Goal: Obtain resource: Download file/media

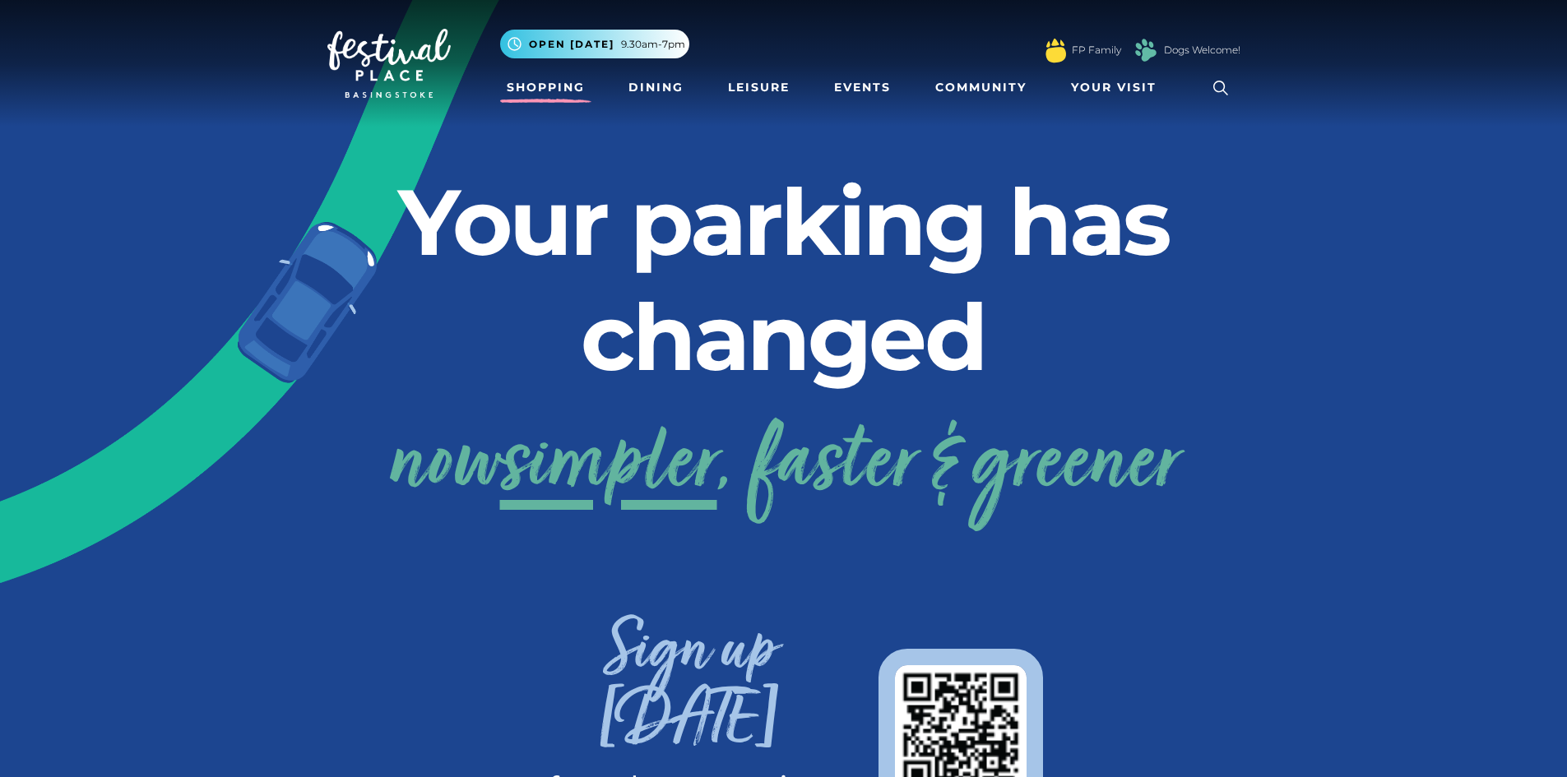
click at [562, 84] on link "Shopping" at bounding box center [545, 87] width 91 height 30
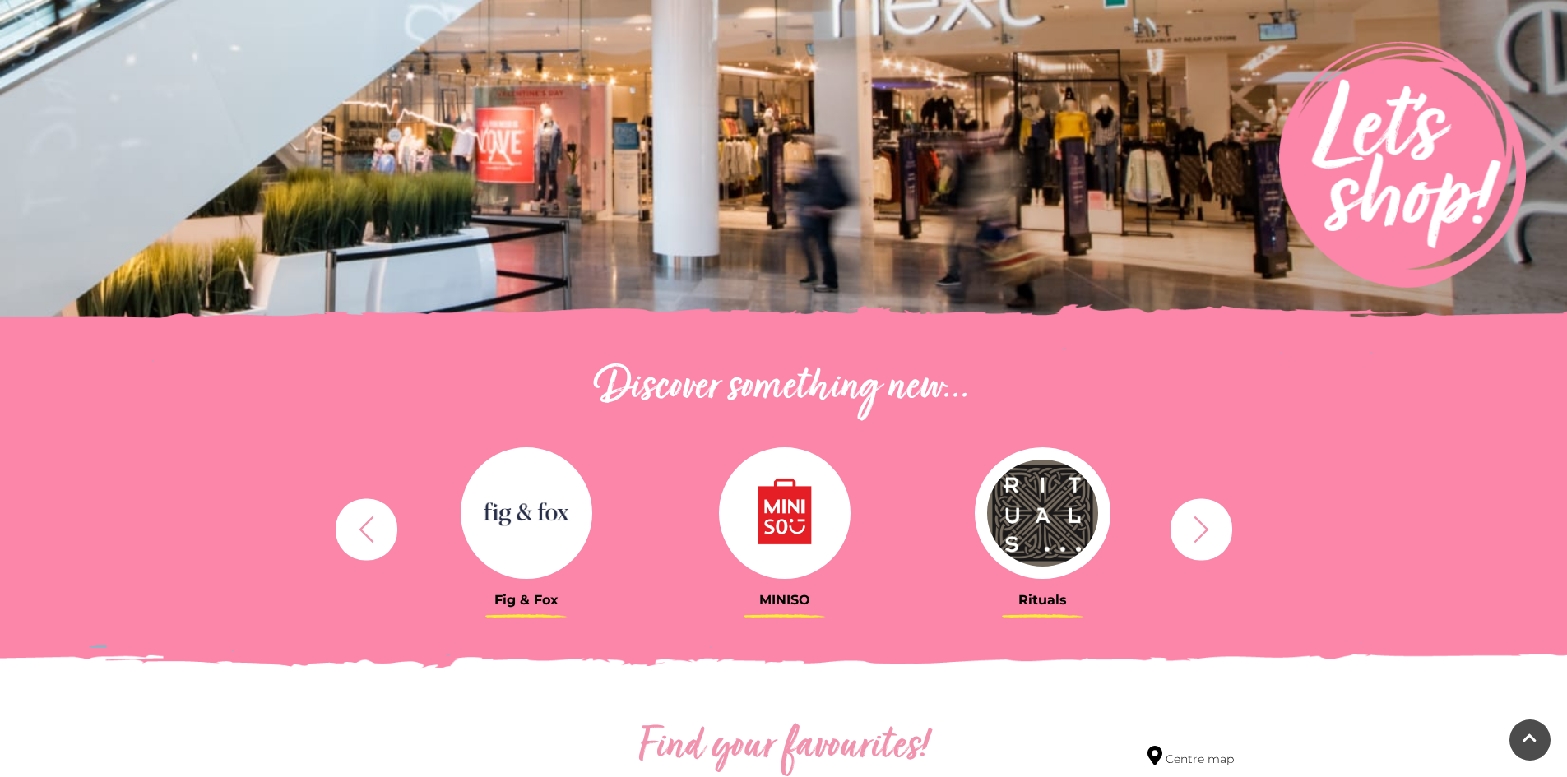
scroll to position [329, 0]
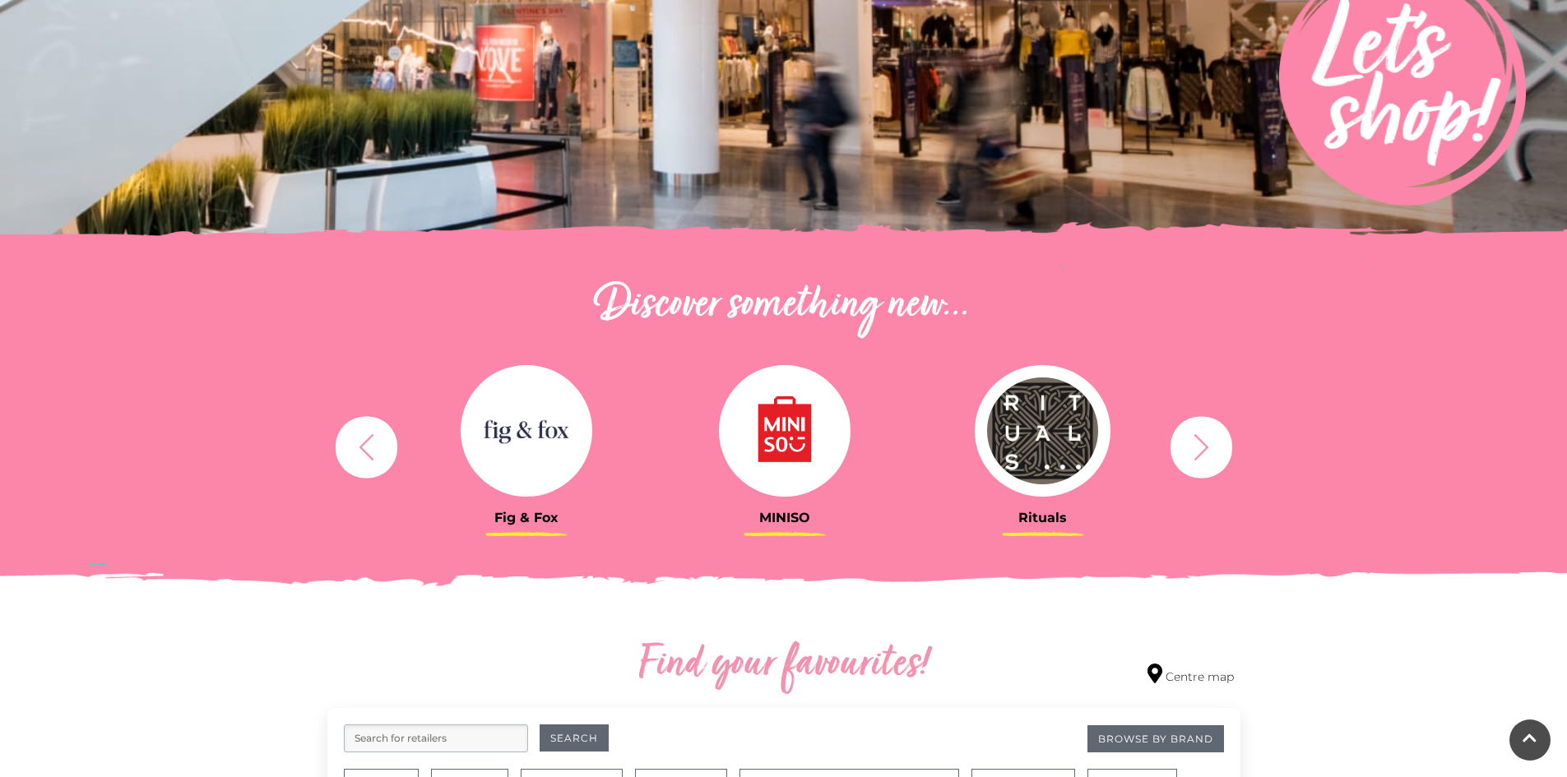
click at [378, 451] on icon "button" at bounding box center [366, 447] width 30 height 30
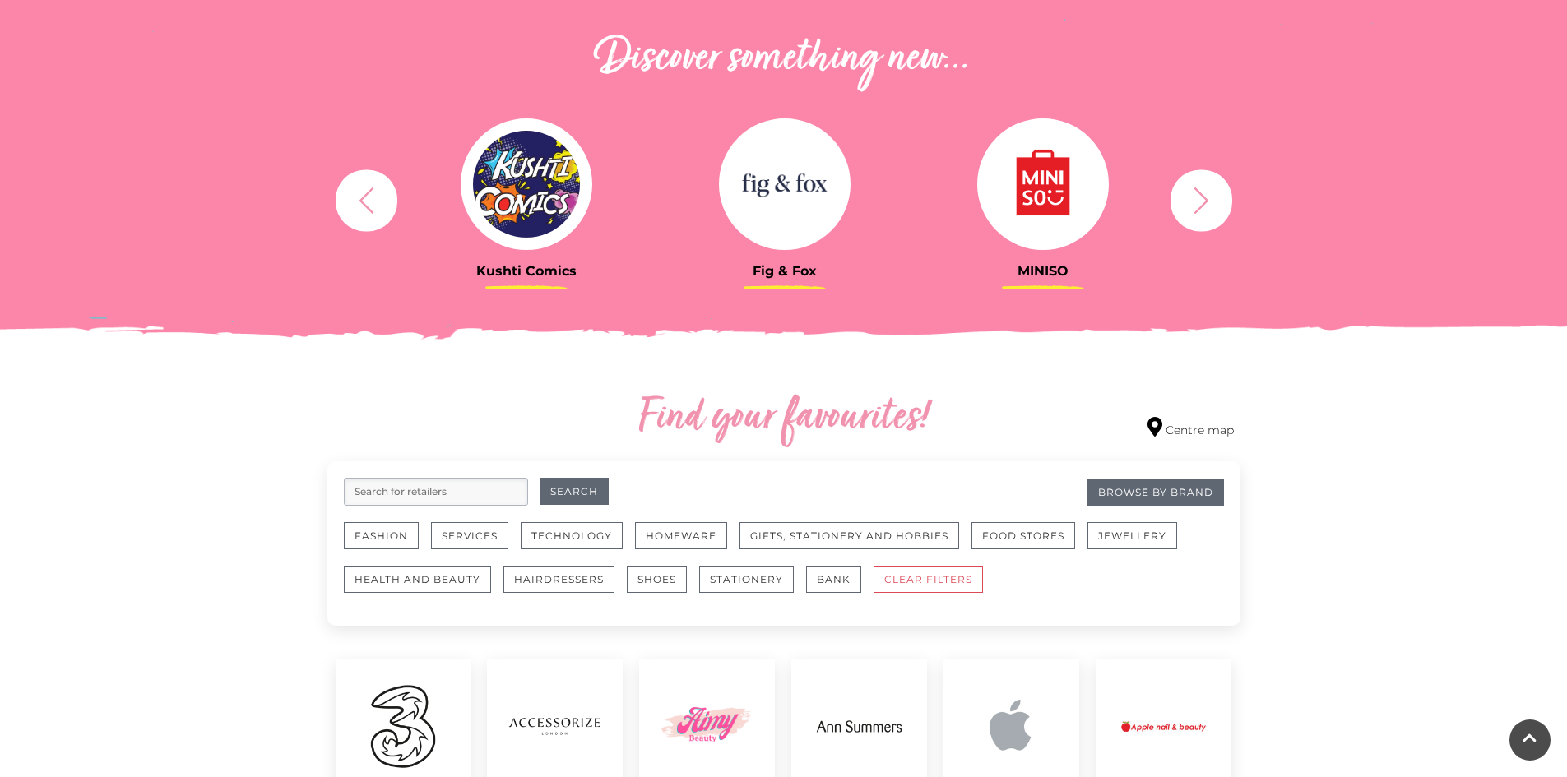
scroll to position [823, 0]
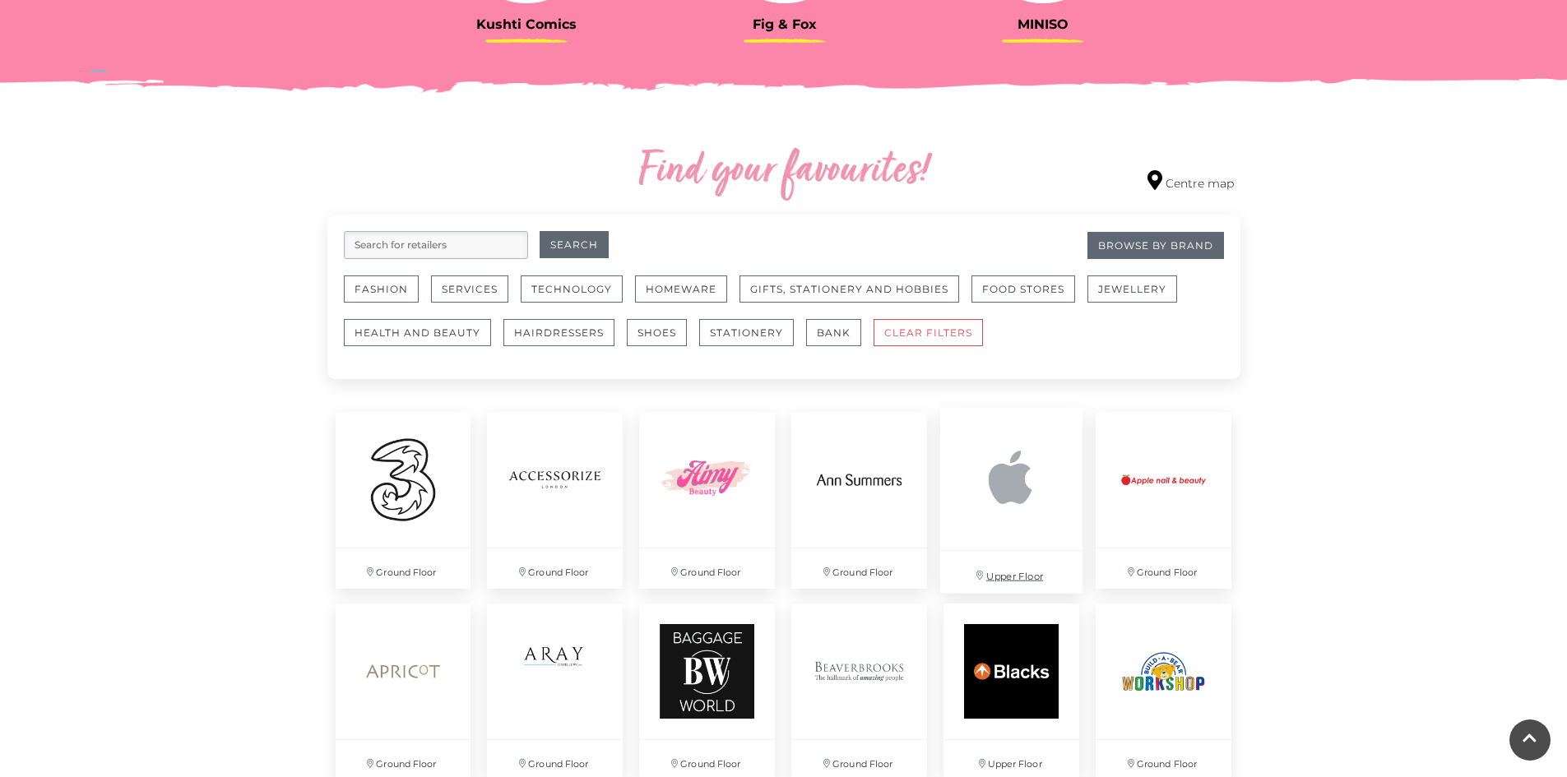
click at [1017, 489] on img at bounding box center [1011, 479] width 142 height 142
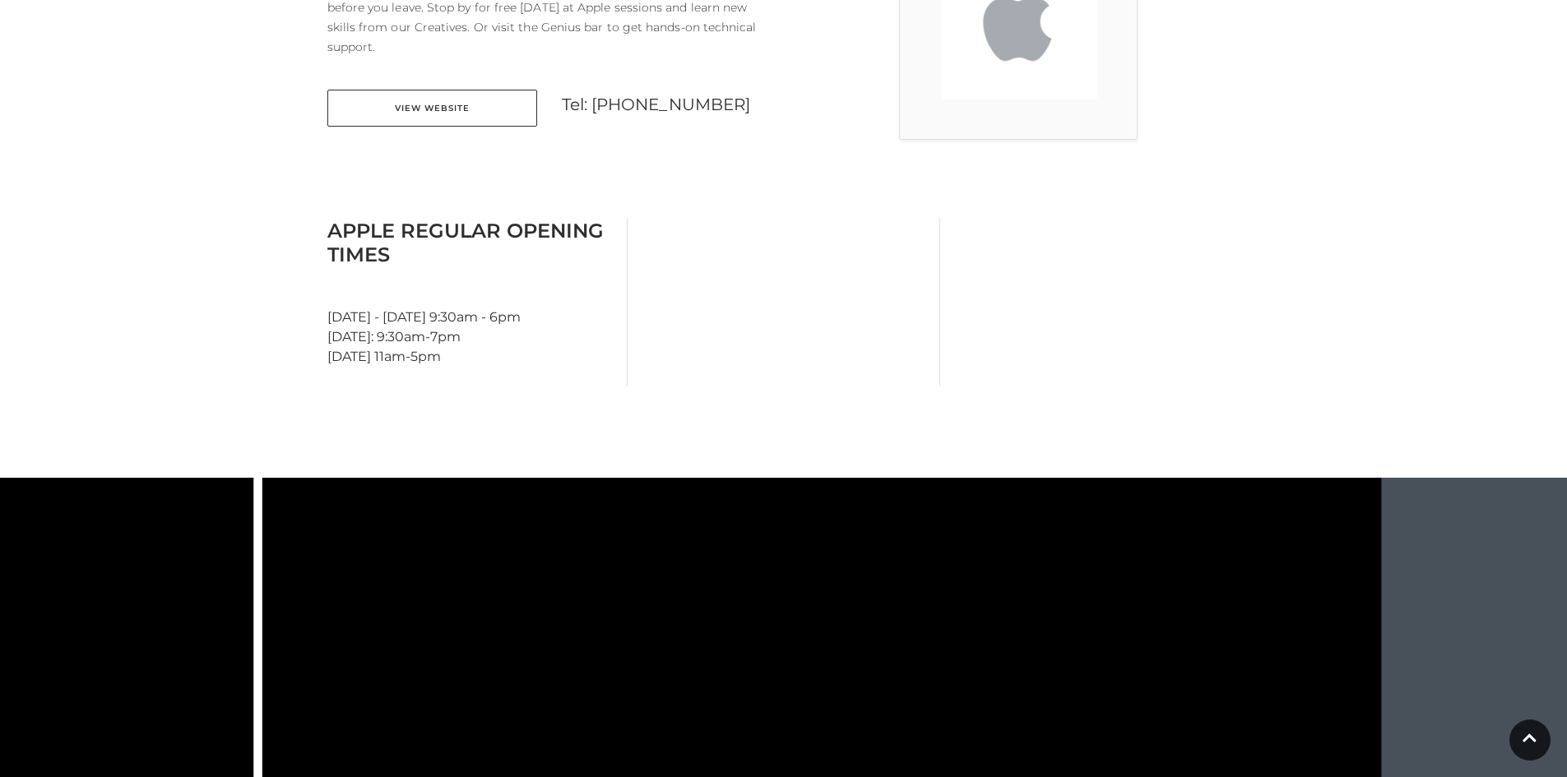
scroll to position [247, 0]
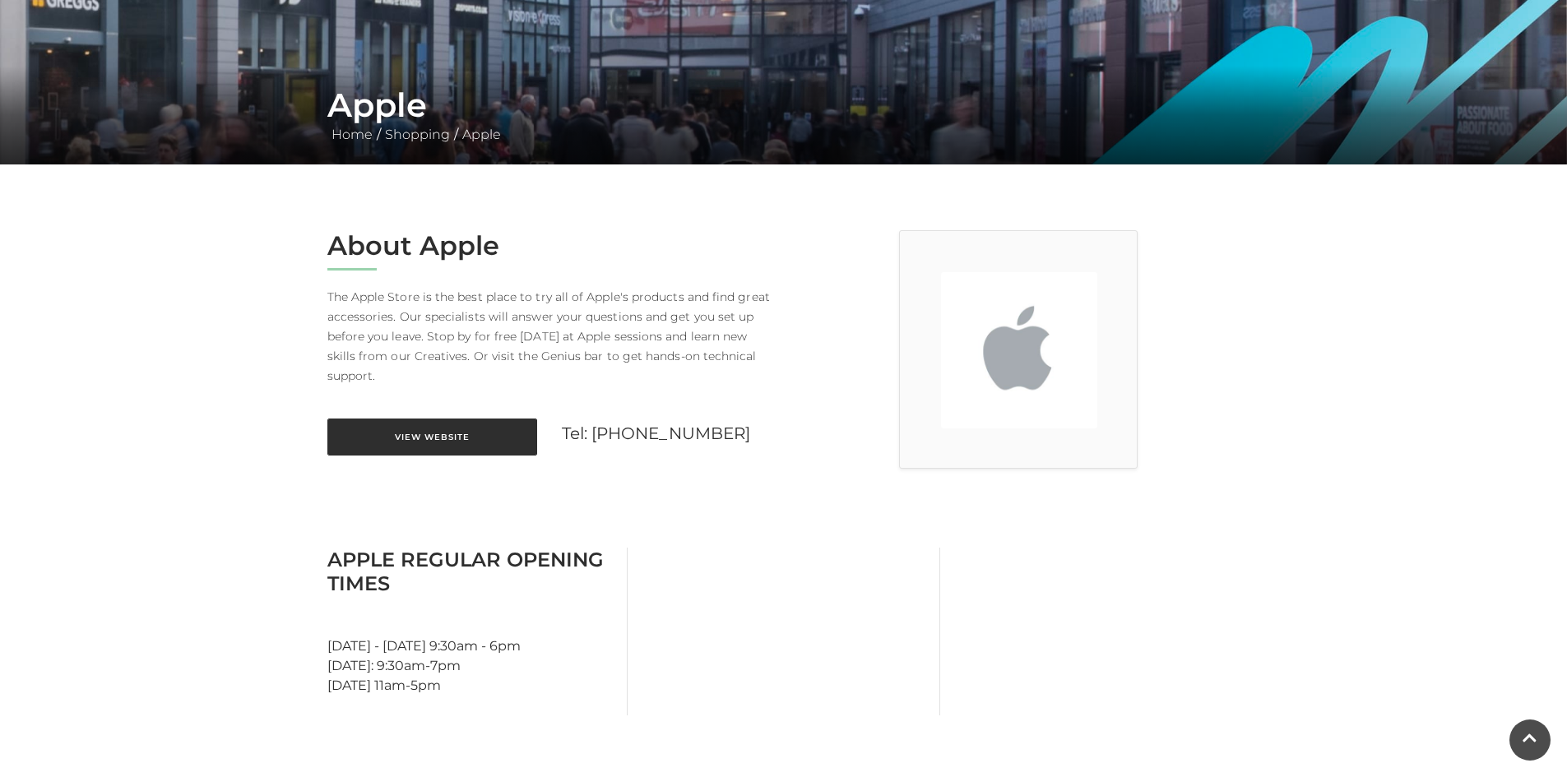
click at [431, 428] on link "View Website" at bounding box center [432, 437] width 210 height 37
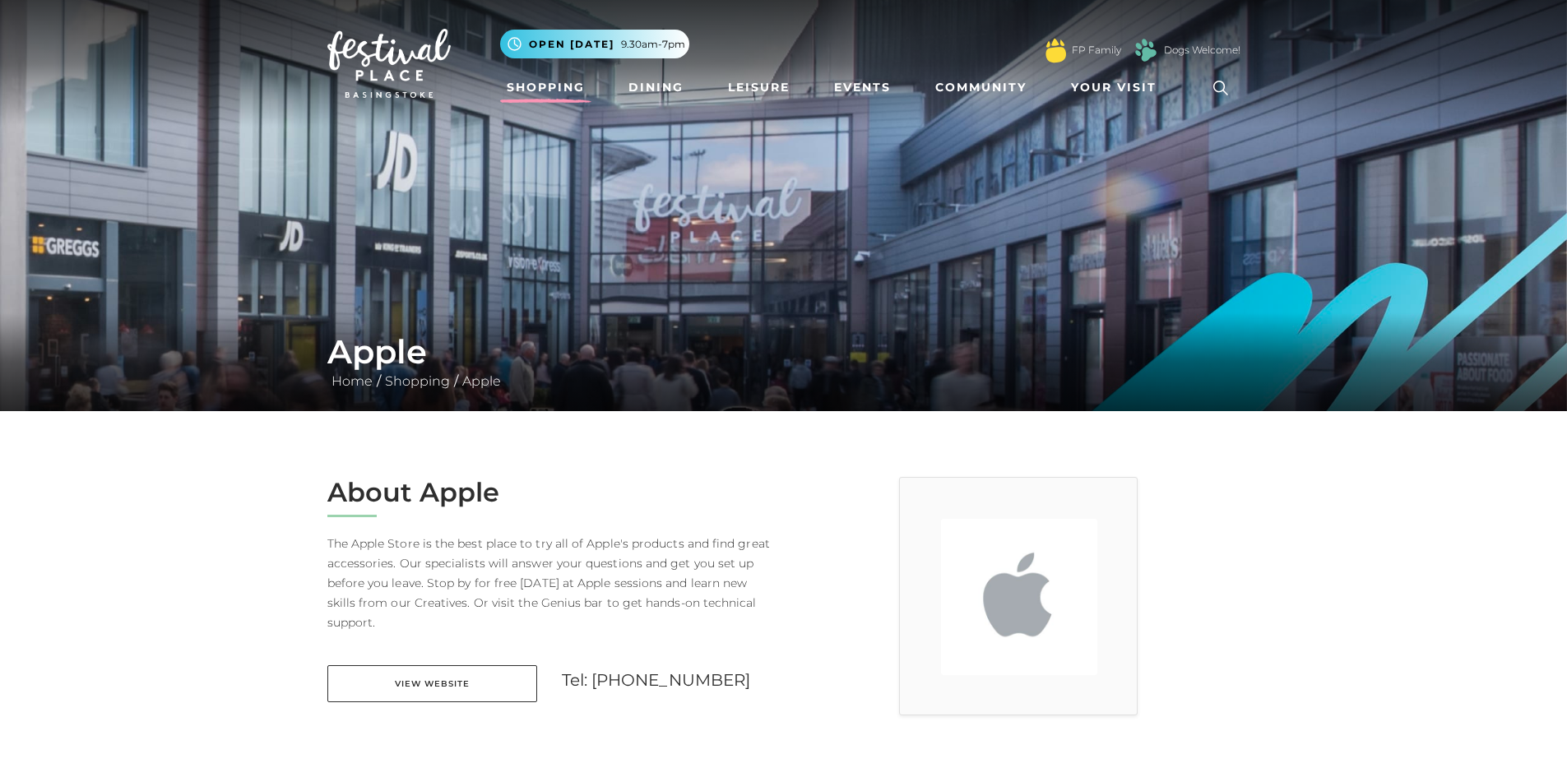
click at [550, 83] on link "Shopping" at bounding box center [545, 87] width 91 height 30
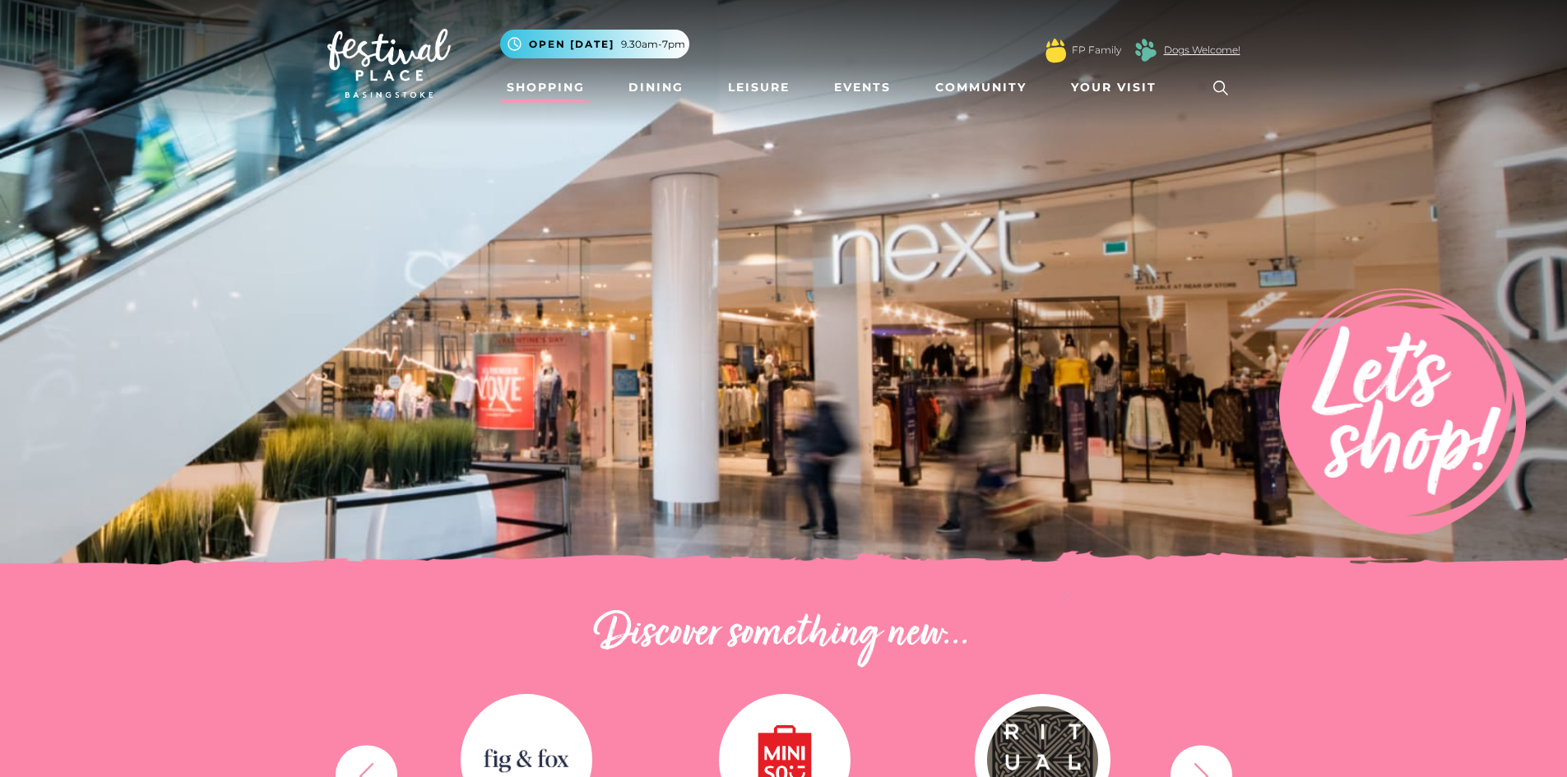
click at [1194, 48] on link "Dogs Welcome!" at bounding box center [1202, 50] width 76 height 15
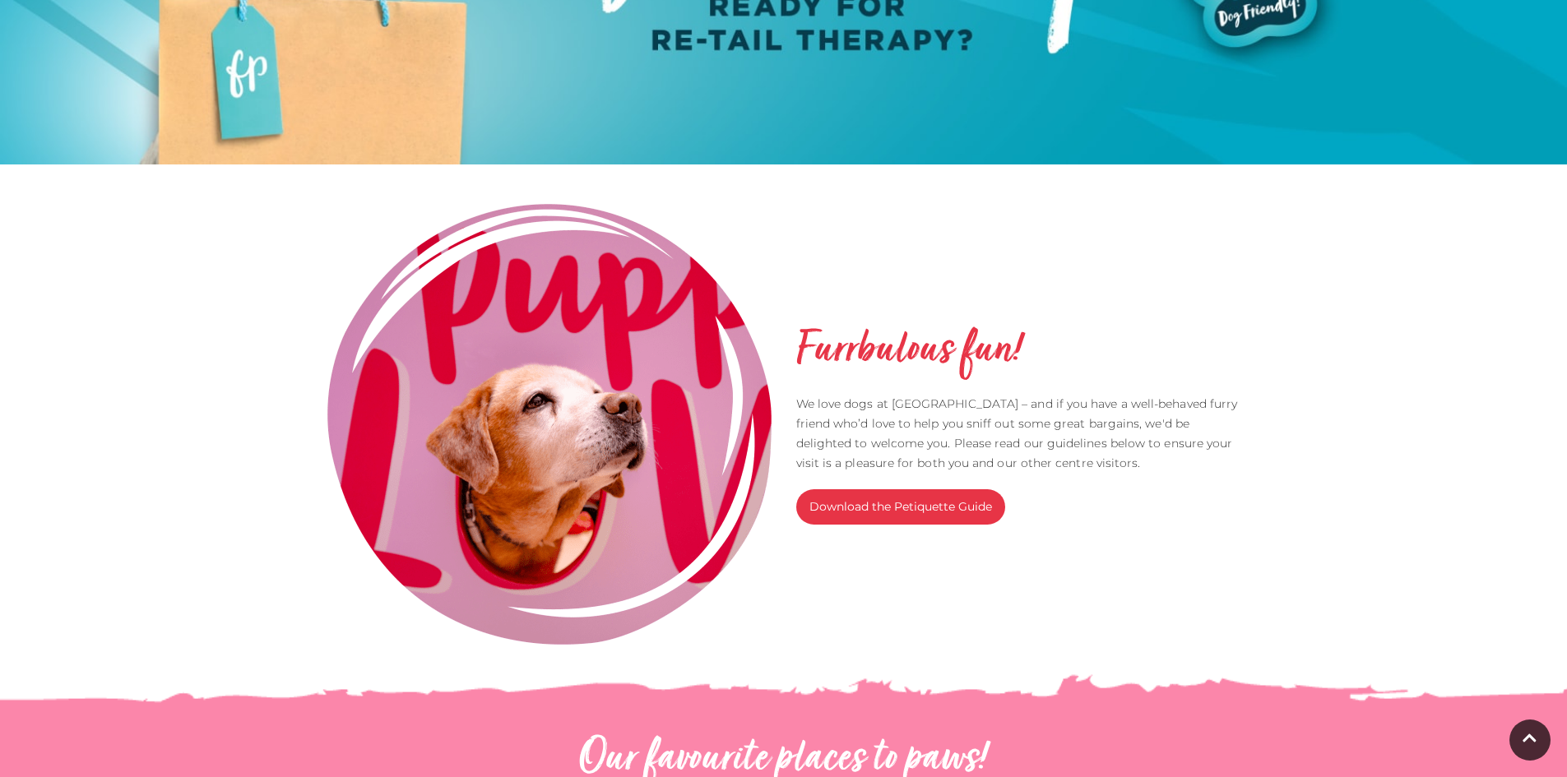
scroll to position [494, 0]
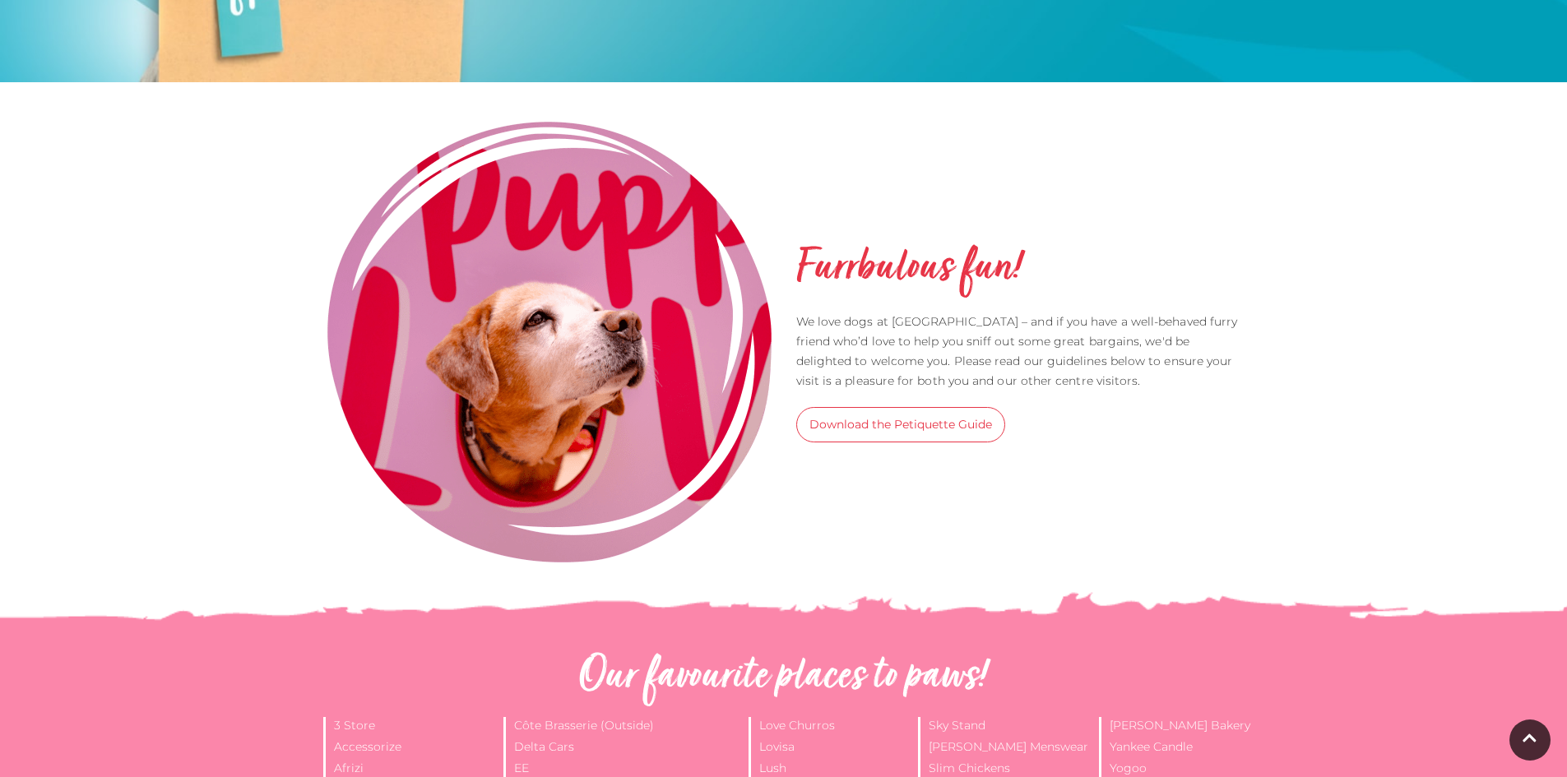
click at [907, 430] on link "Download the Petiquette Guide" at bounding box center [900, 424] width 209 height 35
